Goal: Find specific page/section: Find specific page/section

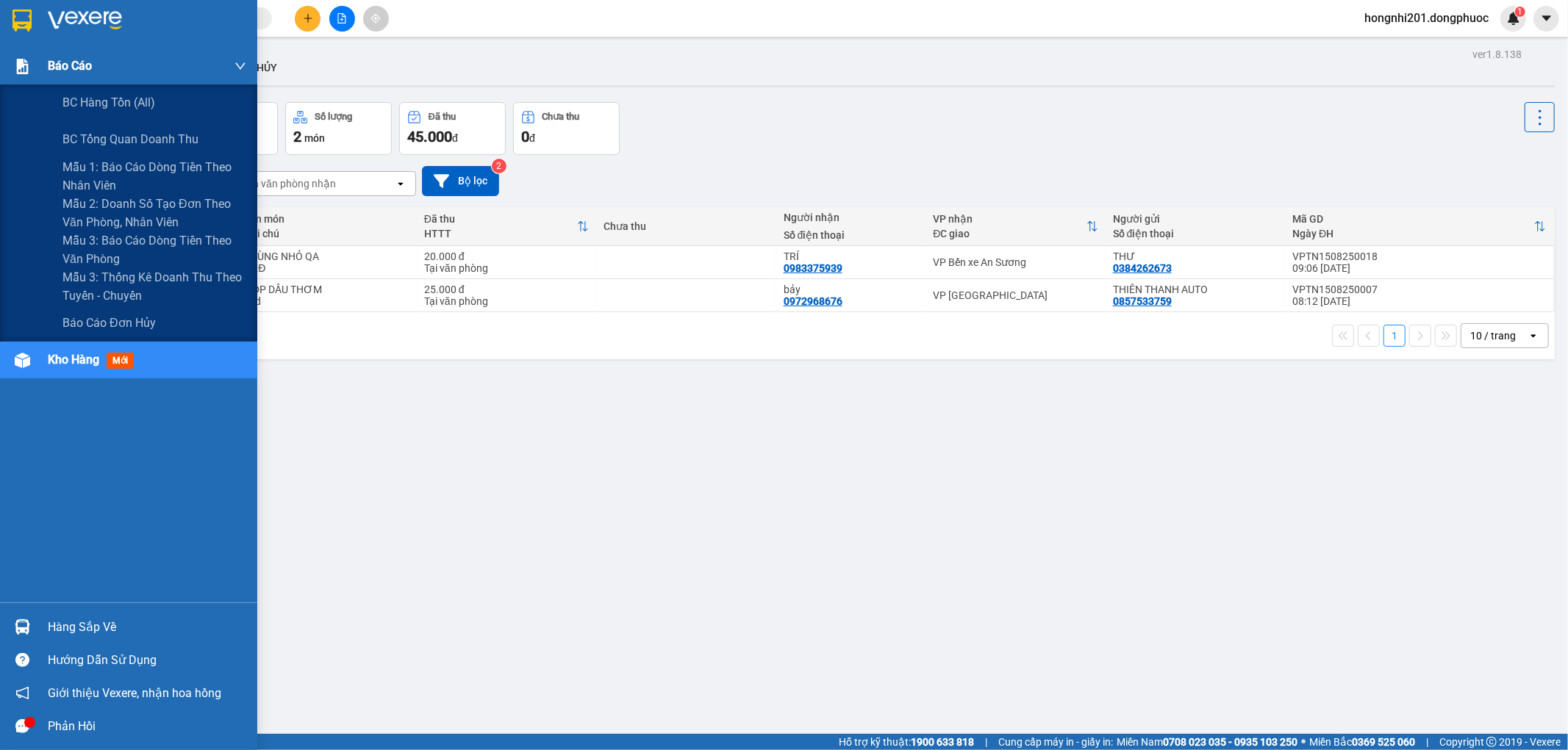
click at [24, 60] on img at bounding box center [22, 66] width 16 height 16
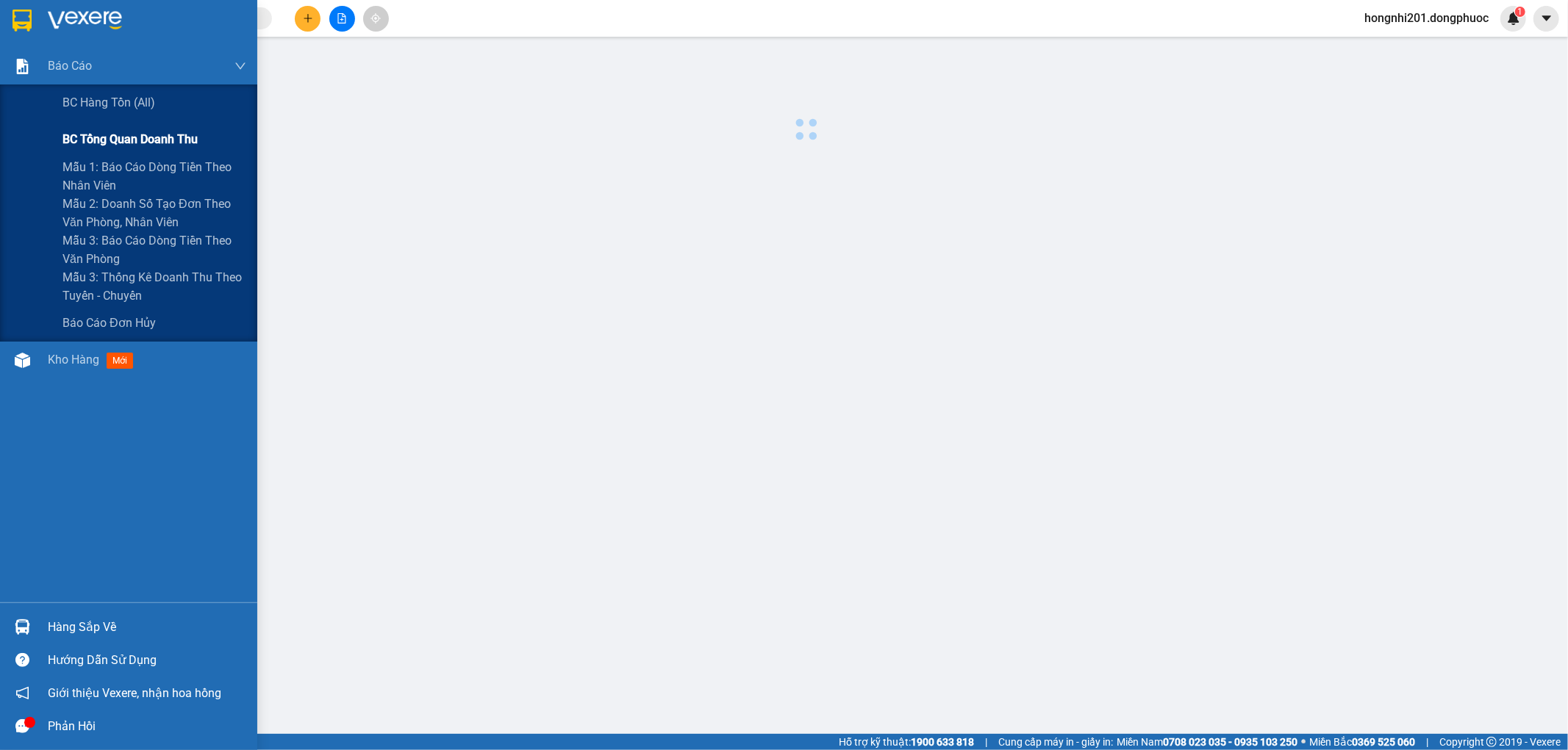
click at [132, 141] on span "BC tổng quan doanh thu" at bounding box center [129, 139] width 135 height 18
